Goal: Task Accomplishment & Management: Manage account settings

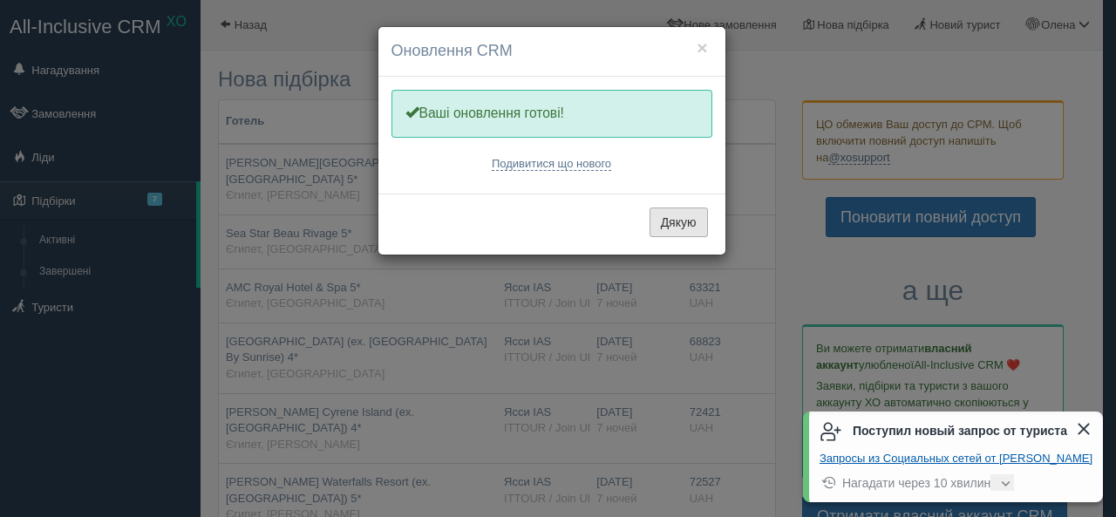
click at [671, 220] on button "Дякую" at bounding box center [679, 223] width 58 height 30
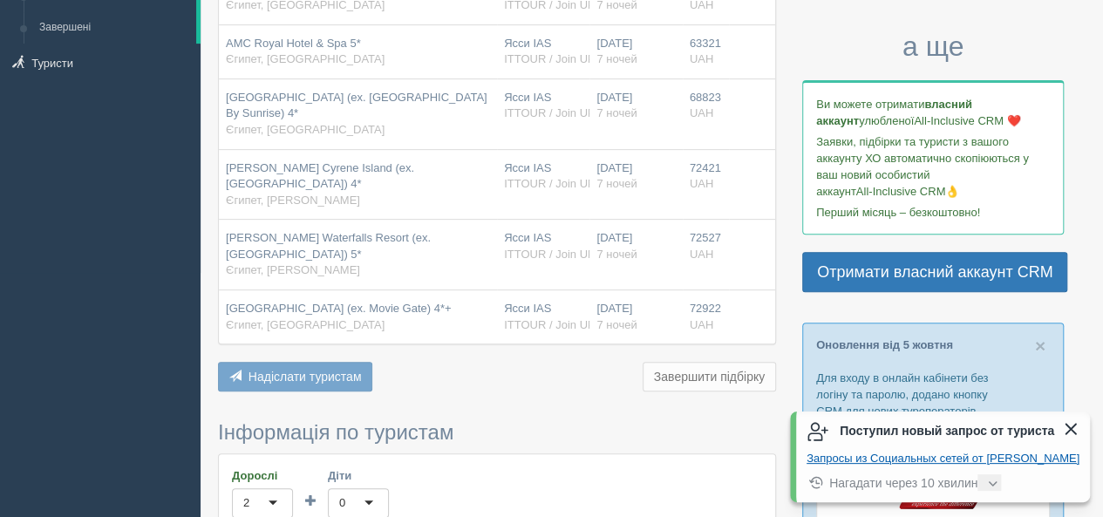
scroll to position [349, 0]
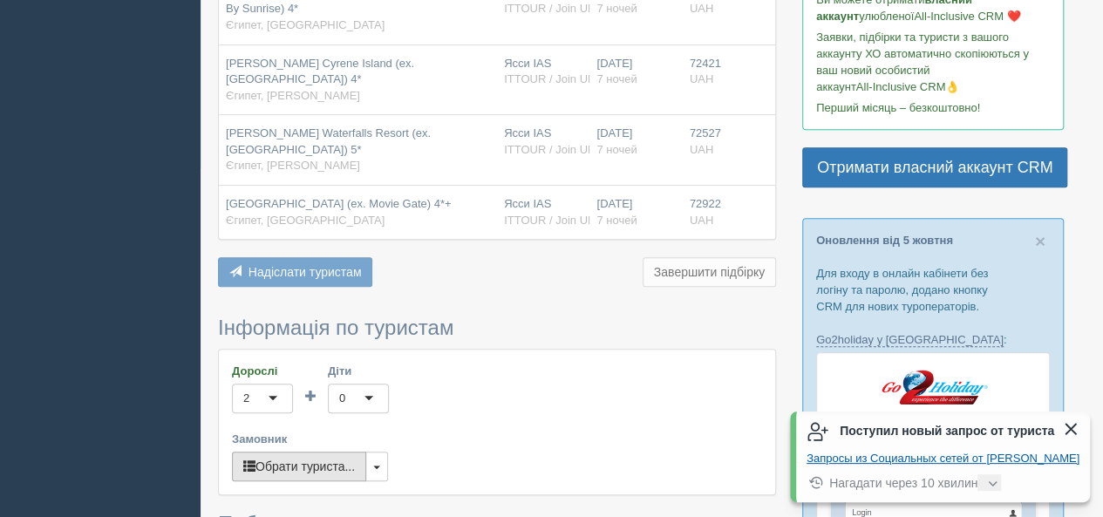
click at [338, 452] on button "Обрати туриста..." at bounding box center [299, 467] width 134 height 30
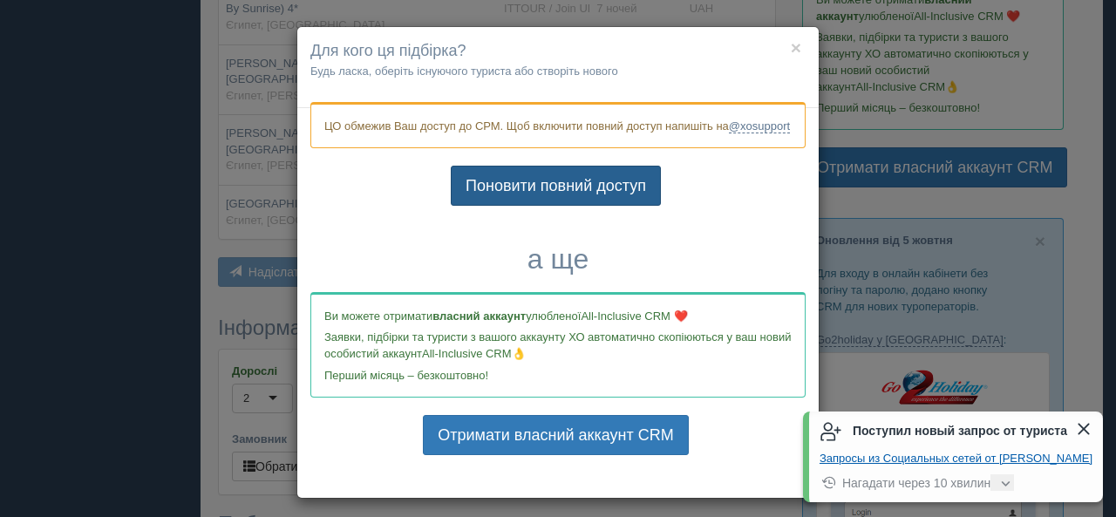
click at [474, 194] on link "Поновити повний доступ" at bounding box center [556, 186] width 210 height 40
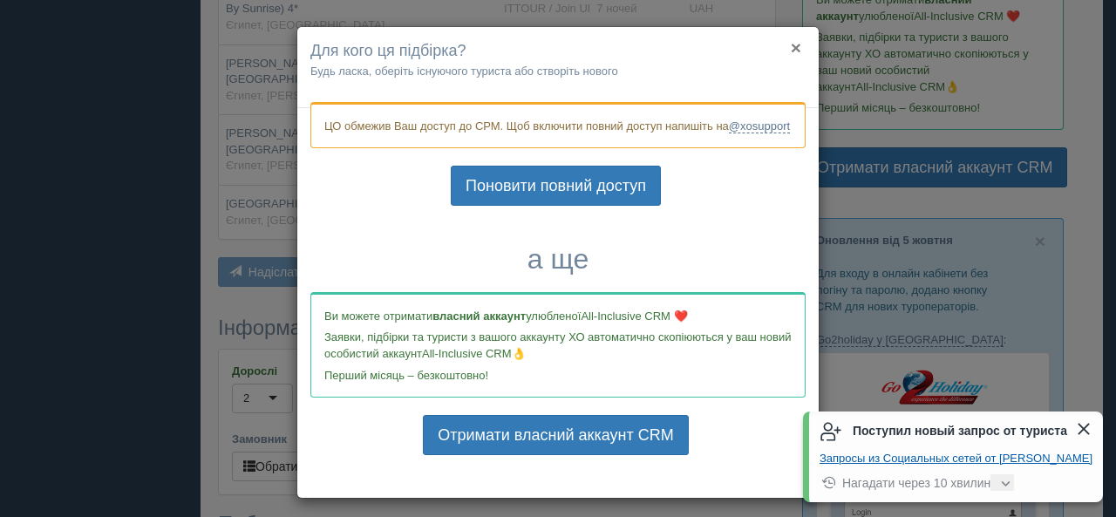
click at [791, 47] on button "×" at bounding box center [796, 47] width 10 height 18
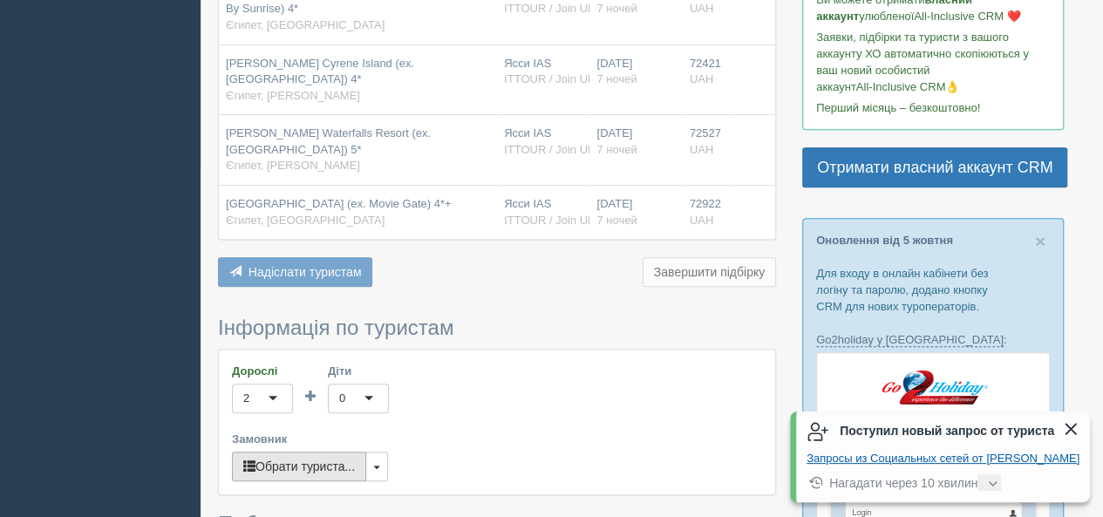
click at [341, 452] on button "Обрати туриста..." at bounding box center [299, 467] width 134 height 30
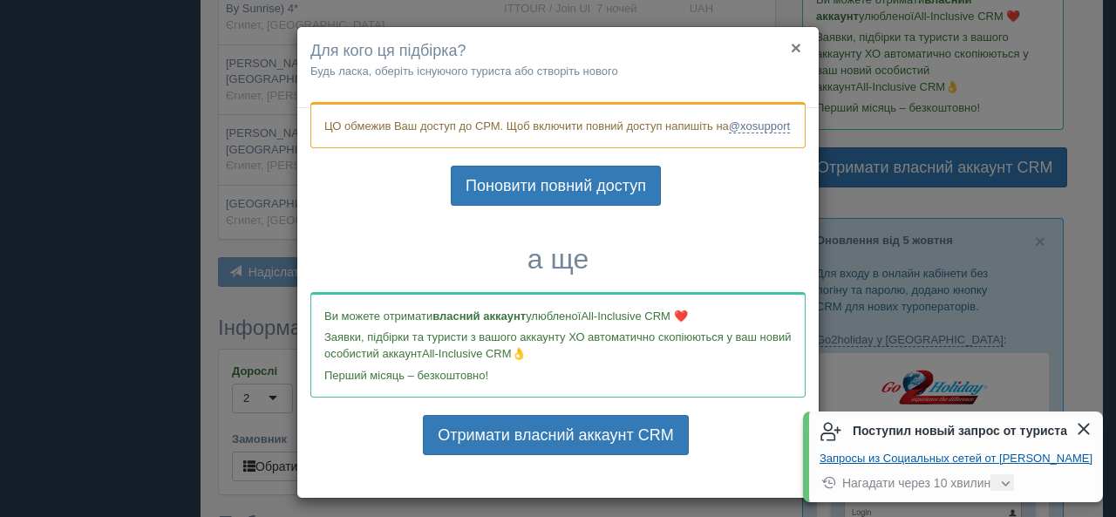
click at [791, 44] on button "×" at bounding box center [796, 47] width 10 height 18
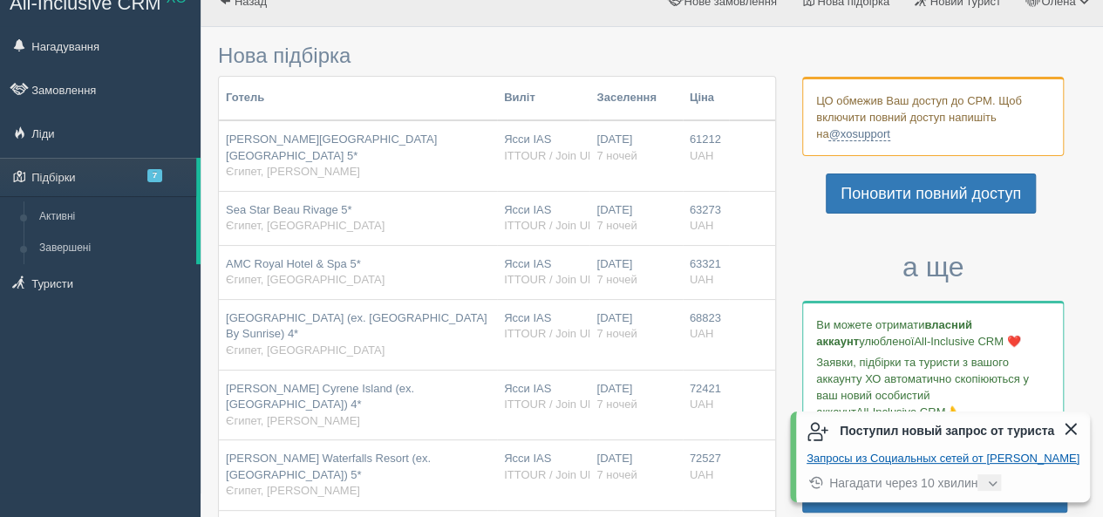
scroll to position [0, 0]
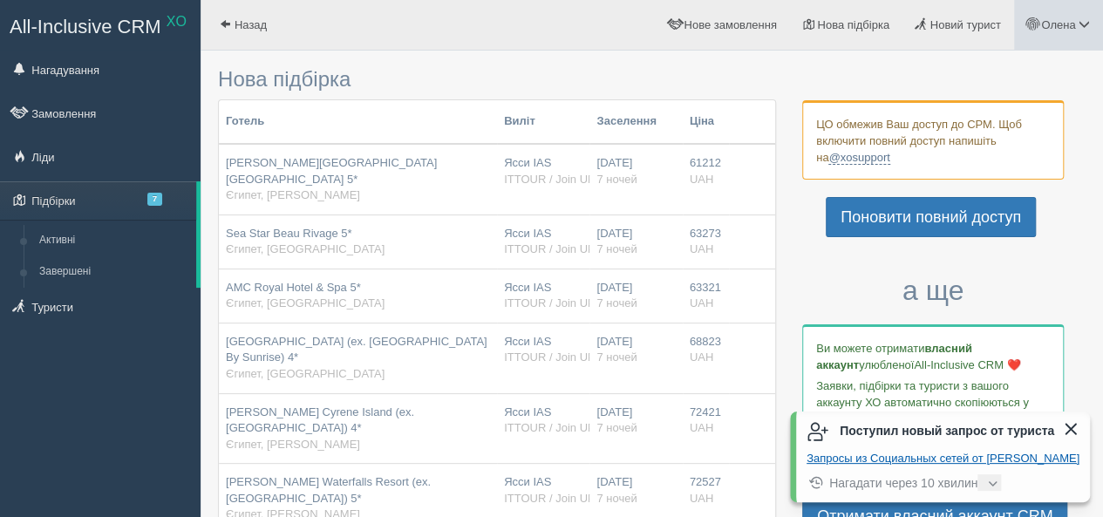
click at [1067, 22] on span "Олена" at bounding box center [1058, 24] width 34 height 13
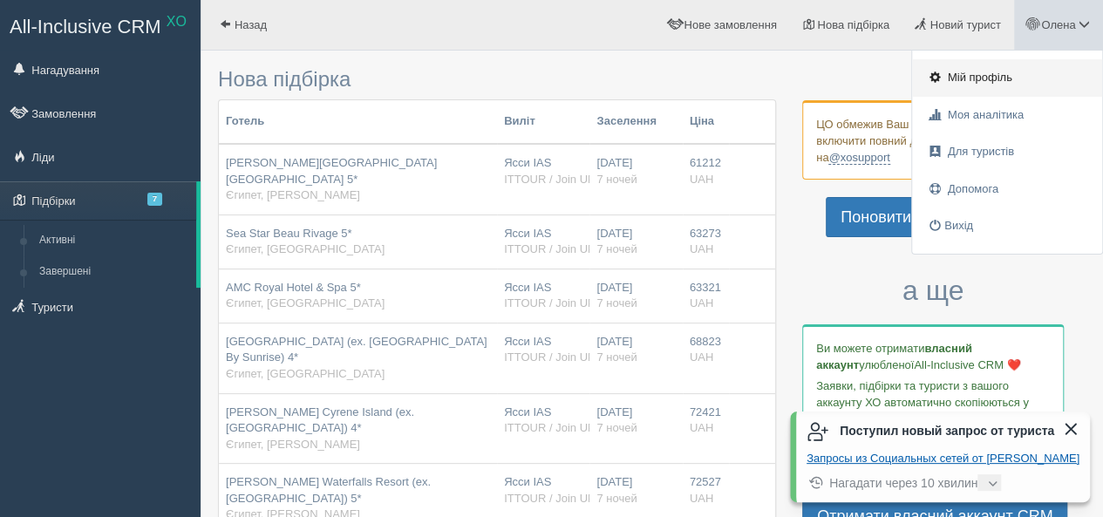
click at [985, 68] on link "Мій профіль" at bounding box center [1007, 77] width 190 height 37
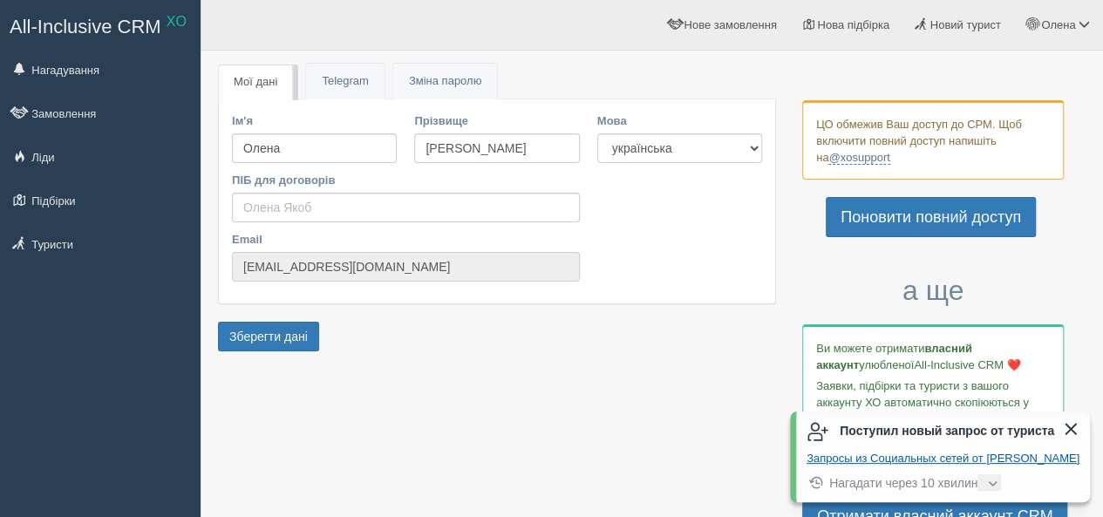
drag, startPoint x: 434, startPoint y: 259, endPoint x: 237, endPoint y: 271, distance: 197.4
click at [237, 271] on input "yakob.olena1983+xo@gmail.com" at bounding box center [406, 267] width 348 height 30
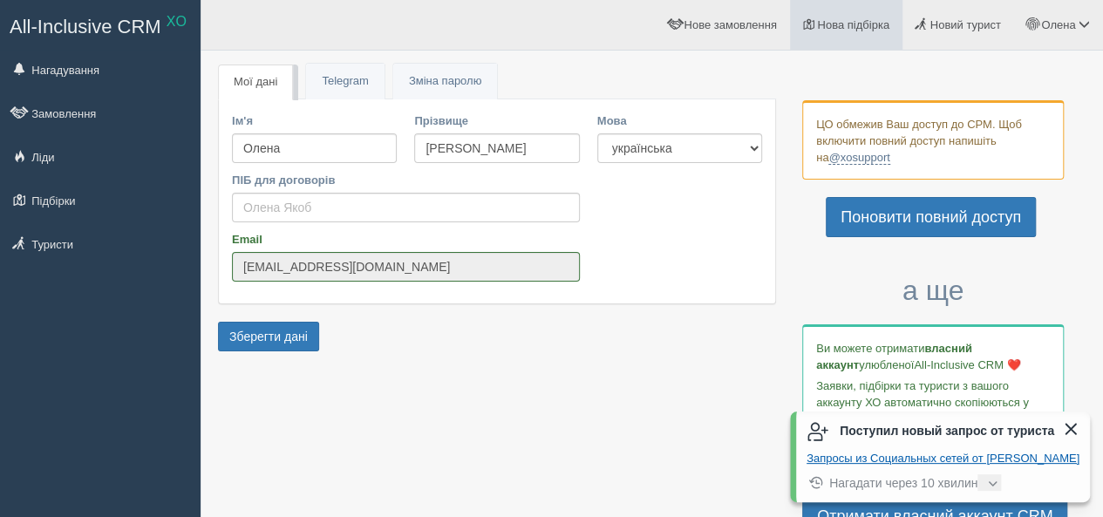
click at [846, 24] on span "Нова підбірка" at bounding box center [853, 24] width 72 height 13
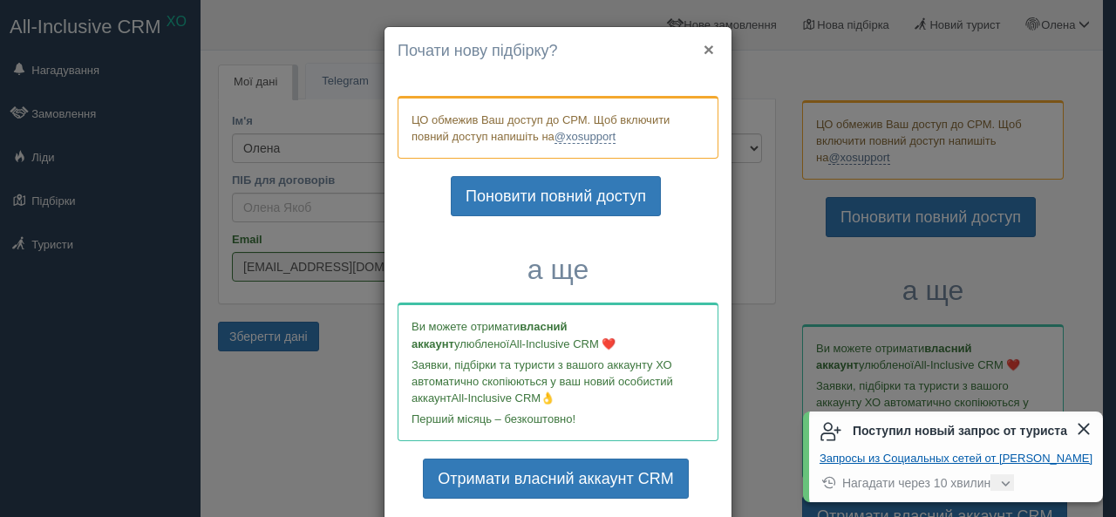
click at [707, 47] on button "×" at bounding box center [709, 49] width 10 height 18
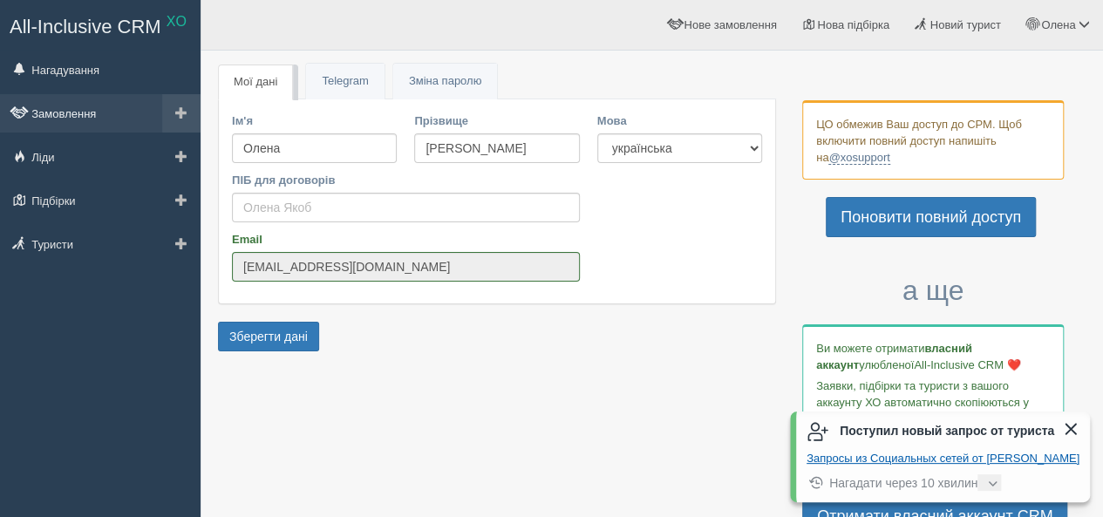
click at [61, 114] on link "Замовлення" at bounding box center [100, 113] width 201 height 38
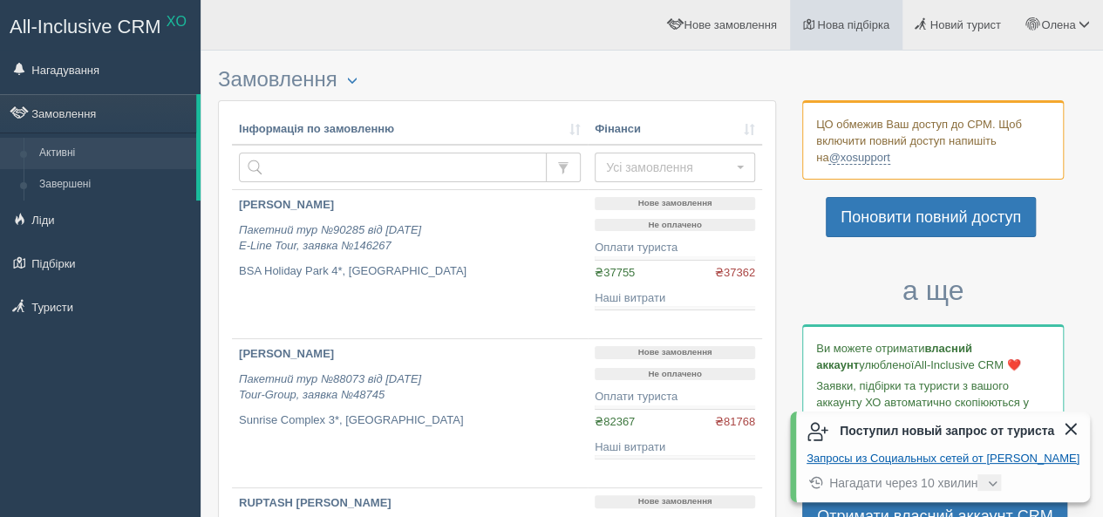
click at [860, 35] on link "Нова підбірка" at bounding box center [846, 25] width 112 height 50
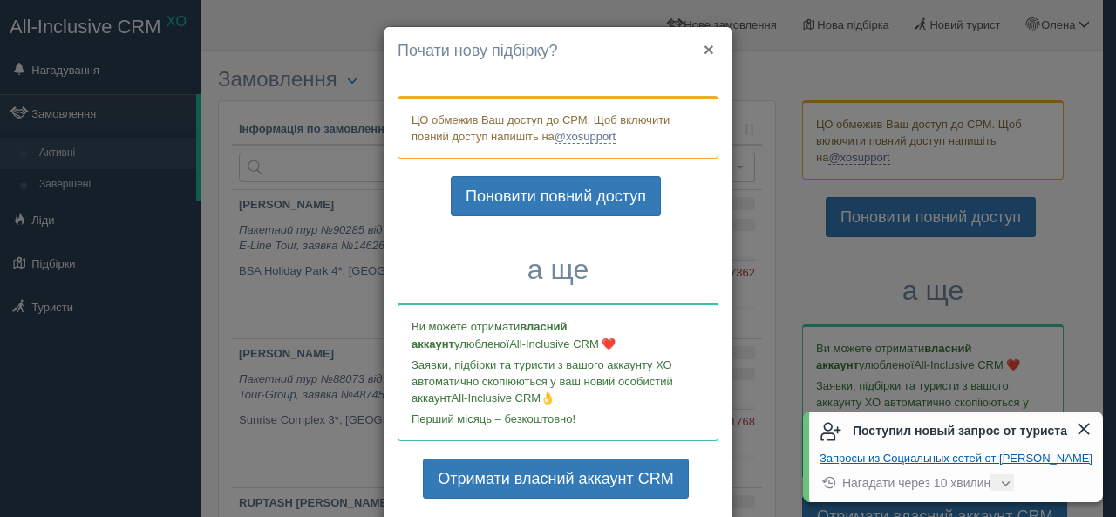
click at [704, 51] on button "×" at bounding box center [709, 49] width 10 height 18
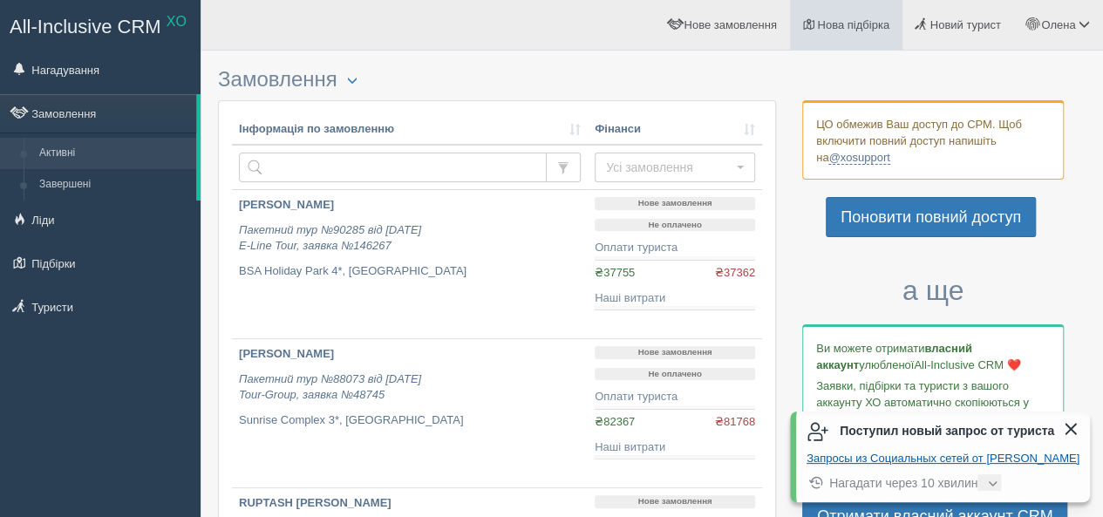
click at [841, 22] on span "Нова підбірка" at bounding box center [853, 24] width 72 height 13
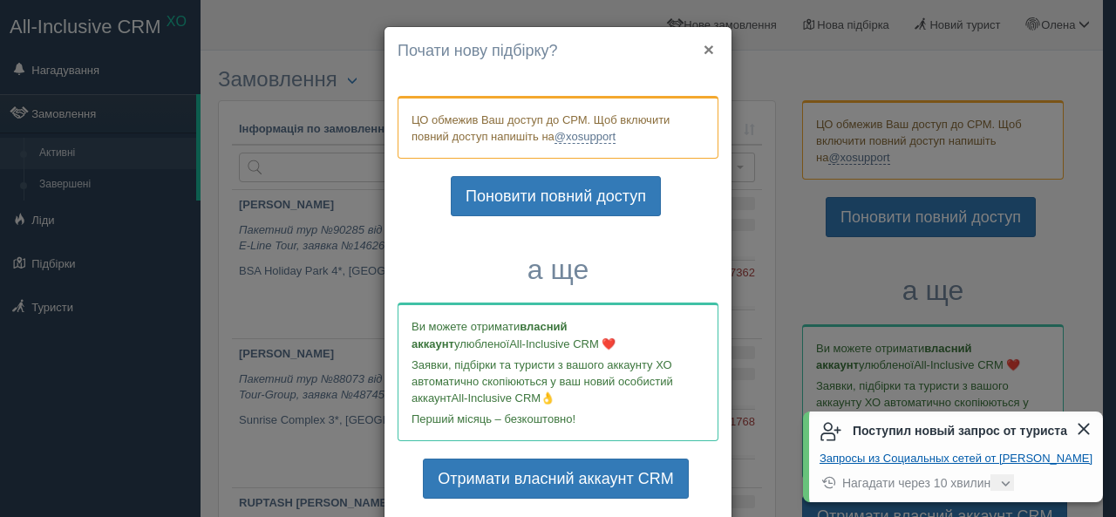
click at [704, 48] on button "×" at bounding box center [709, 49] width 10 height 18
